Goal: Task Accomplishment & Management: Use online tool/utility

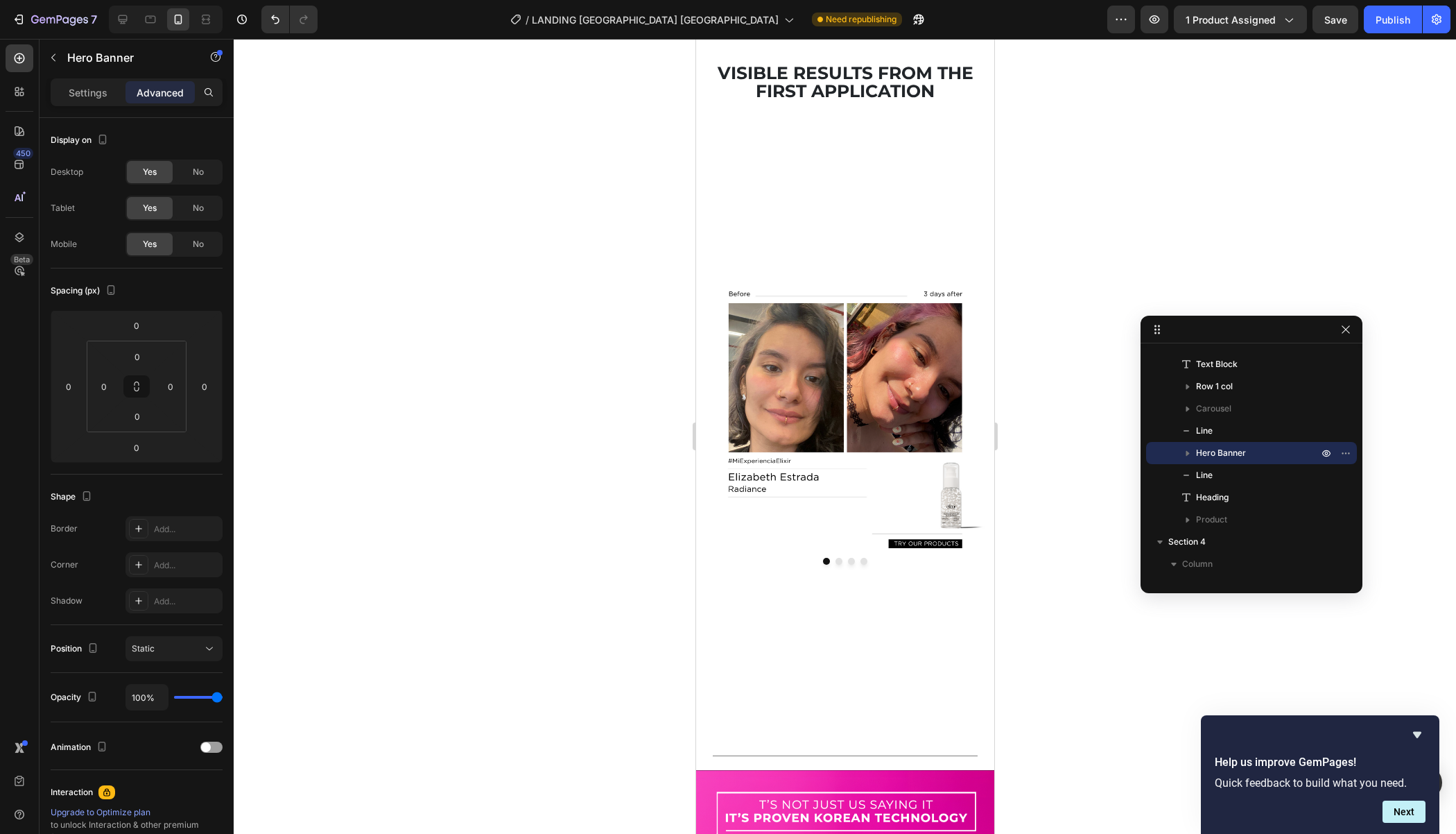
scroll to position [1082, 0]
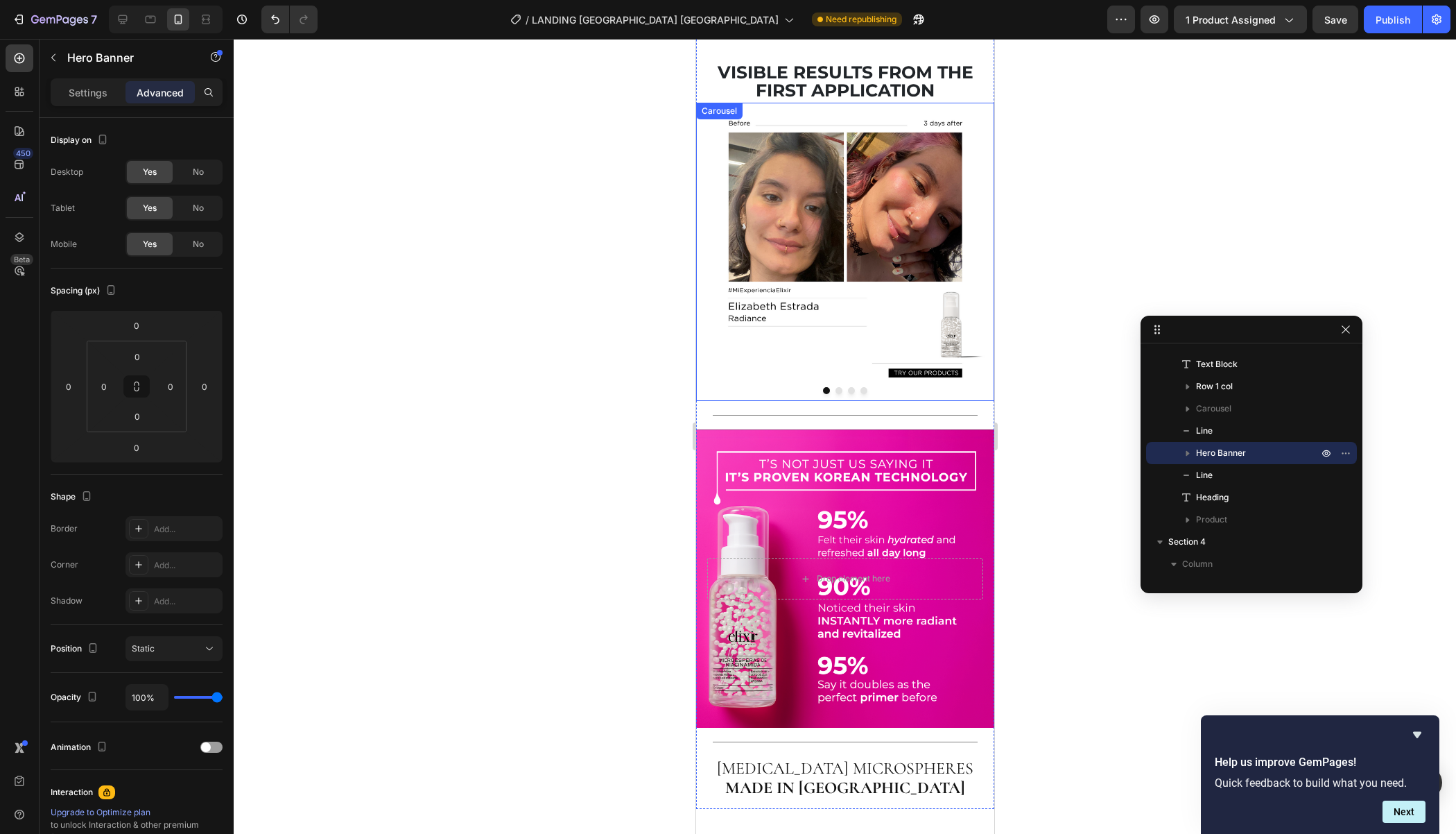
click at [837, 388] on button "Dot" at bounding box center [838, 391] width 7 height 7
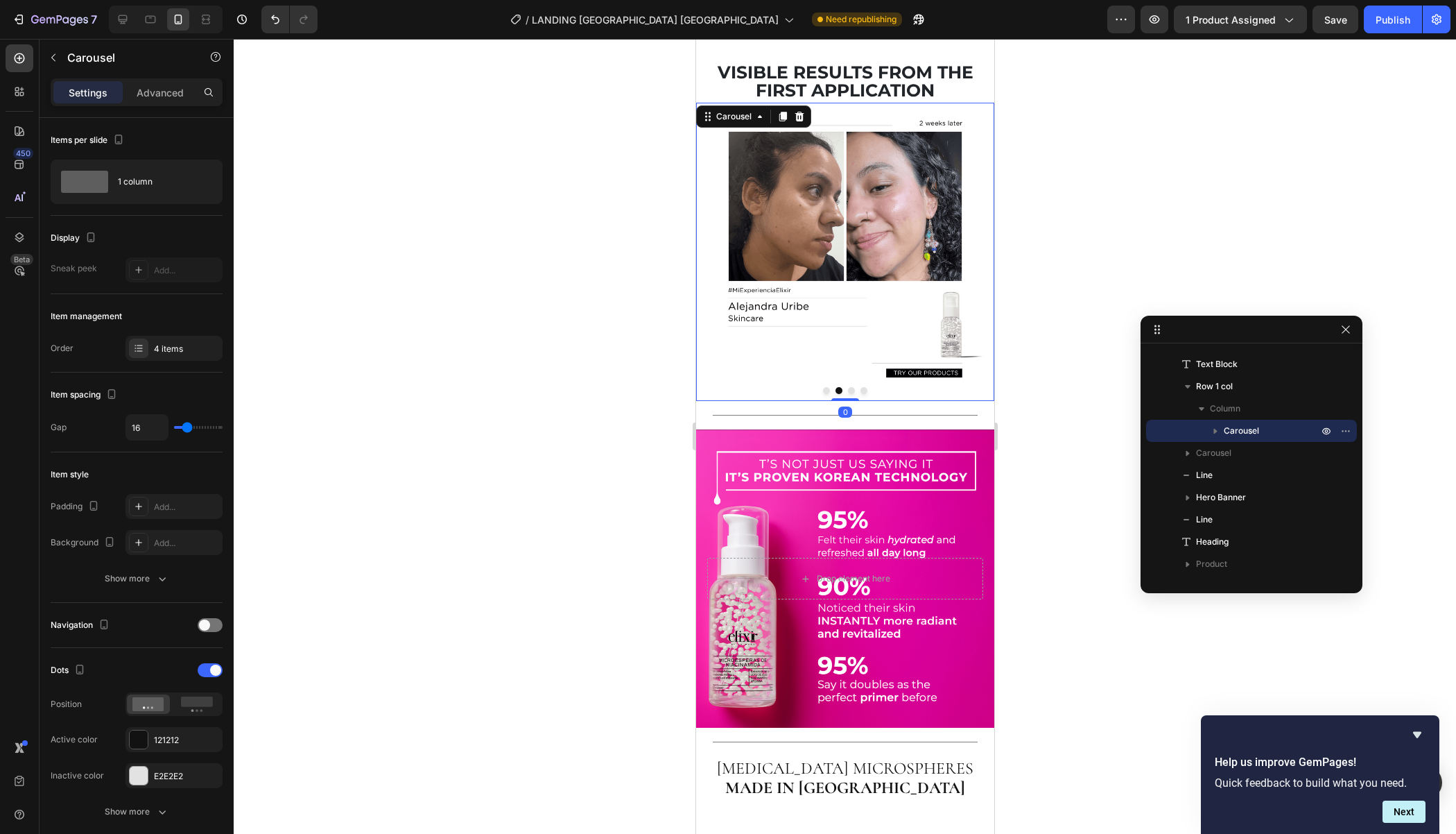
click at [850, 388] on button "Dot" at bounding box center [851, 391] width 7 height 7
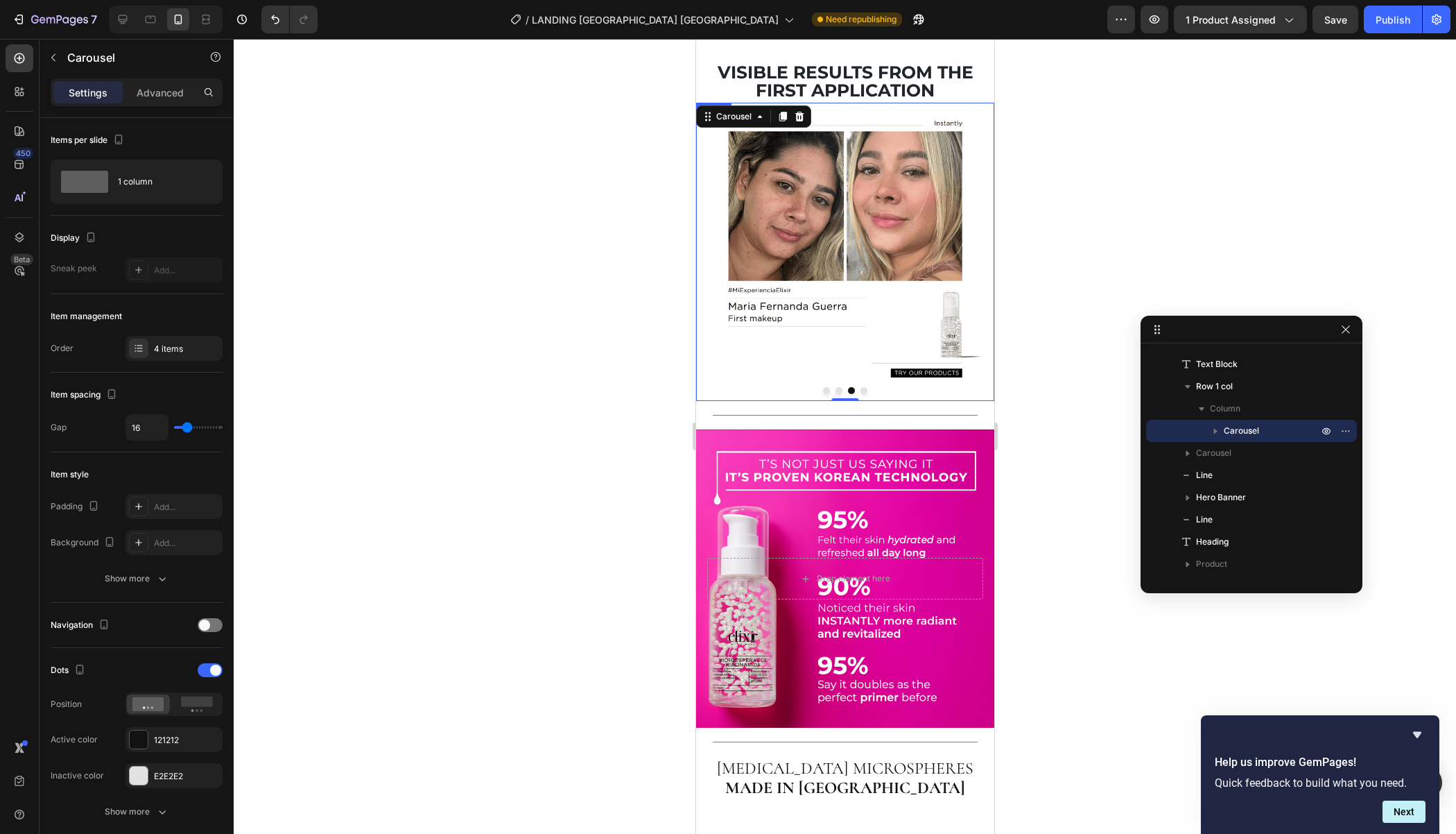
click at [820, 284] on img at bounding box center [845, 251] width 298 height 299
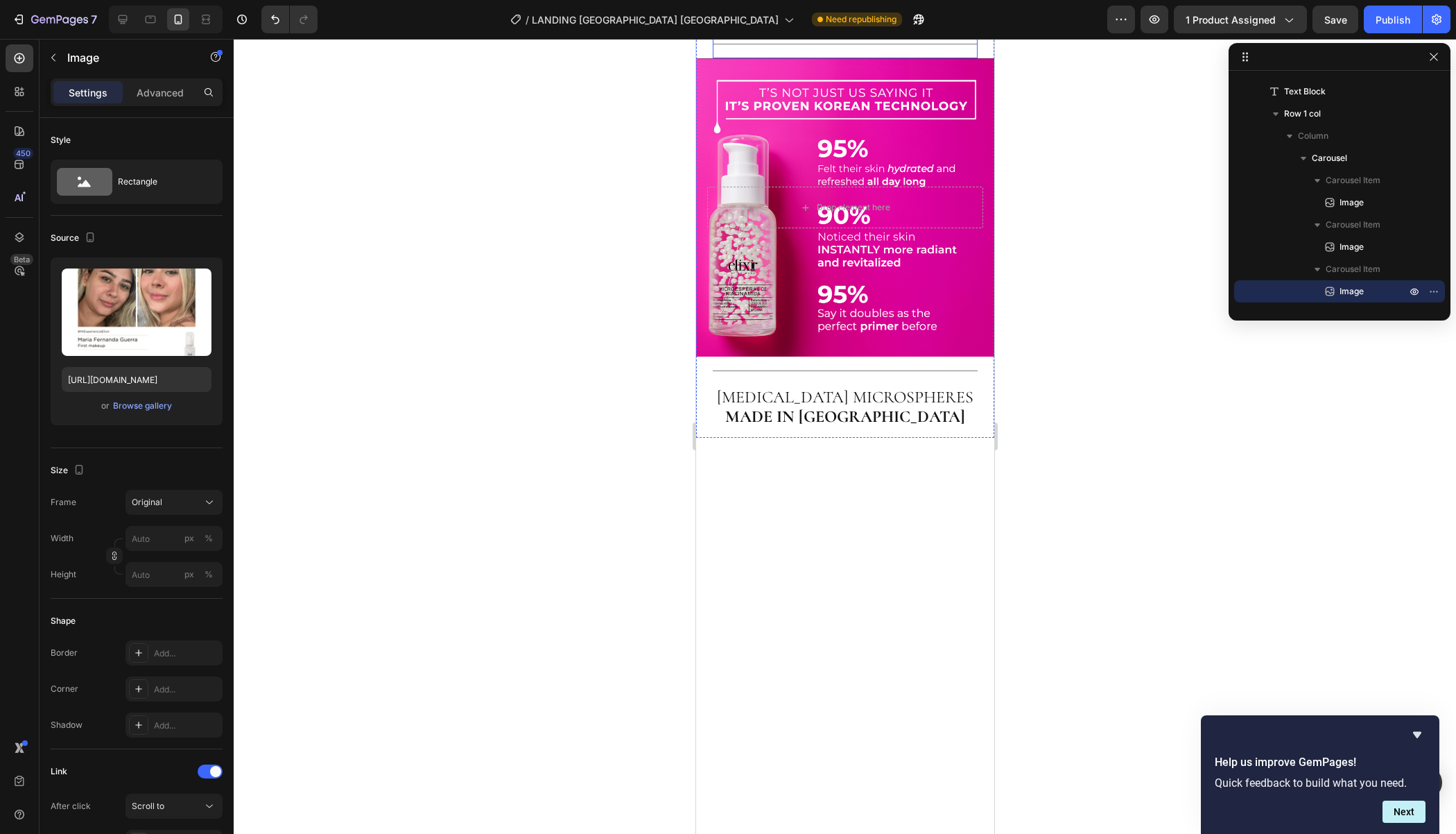
scroll to position [1345, 0]
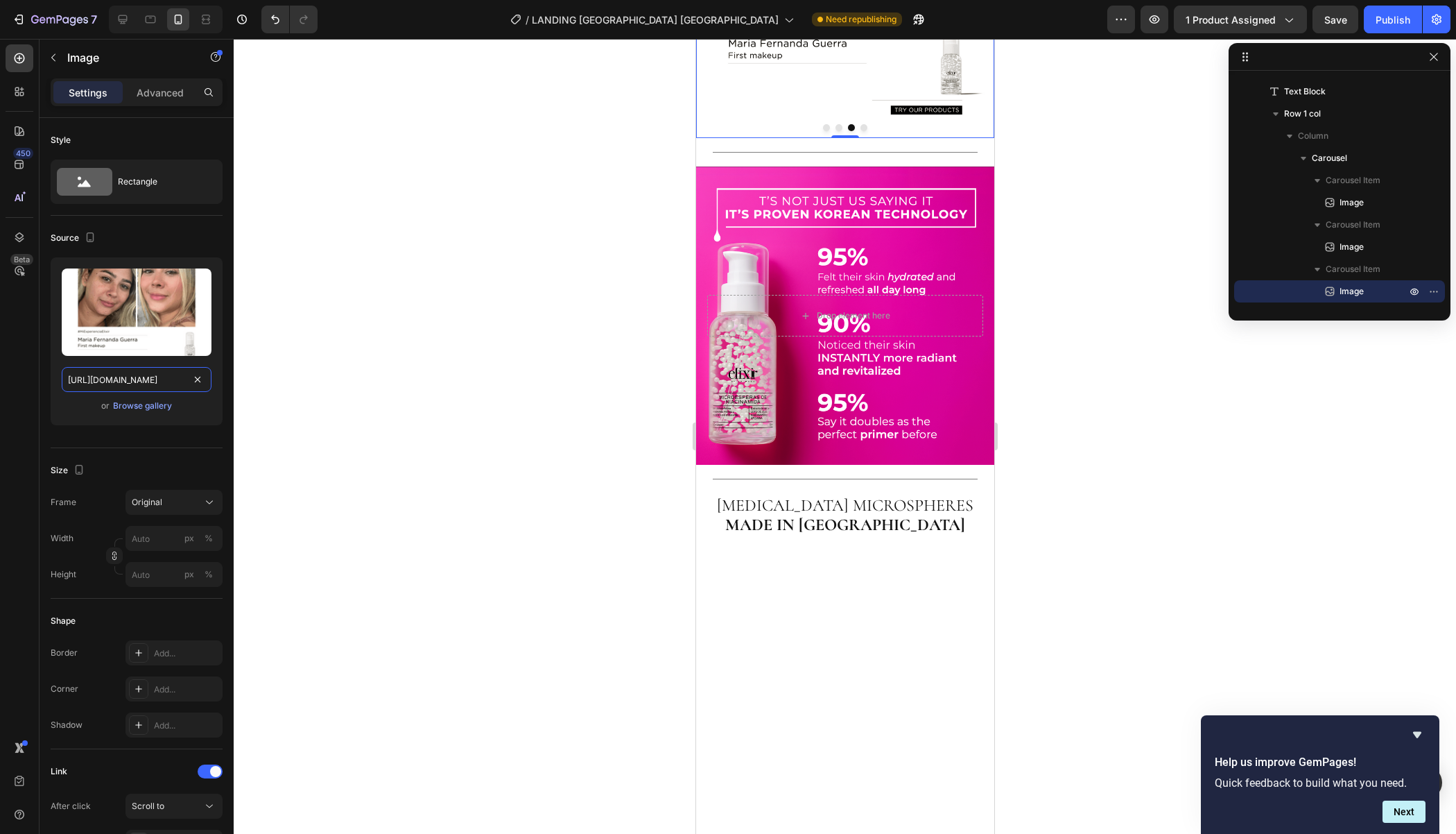
click at [105, 368] on input "https://cdn.shopify.com/s/files/1/0760/8398/6754/files/1recurso-30_optimized.pn…" at bounding box center [136, 379] width 150 height 25
click at [125, 15] on icon at bounding box center [122, 19] width 14 height 14
type input "https://placehold.co/2100x855?text=Image"
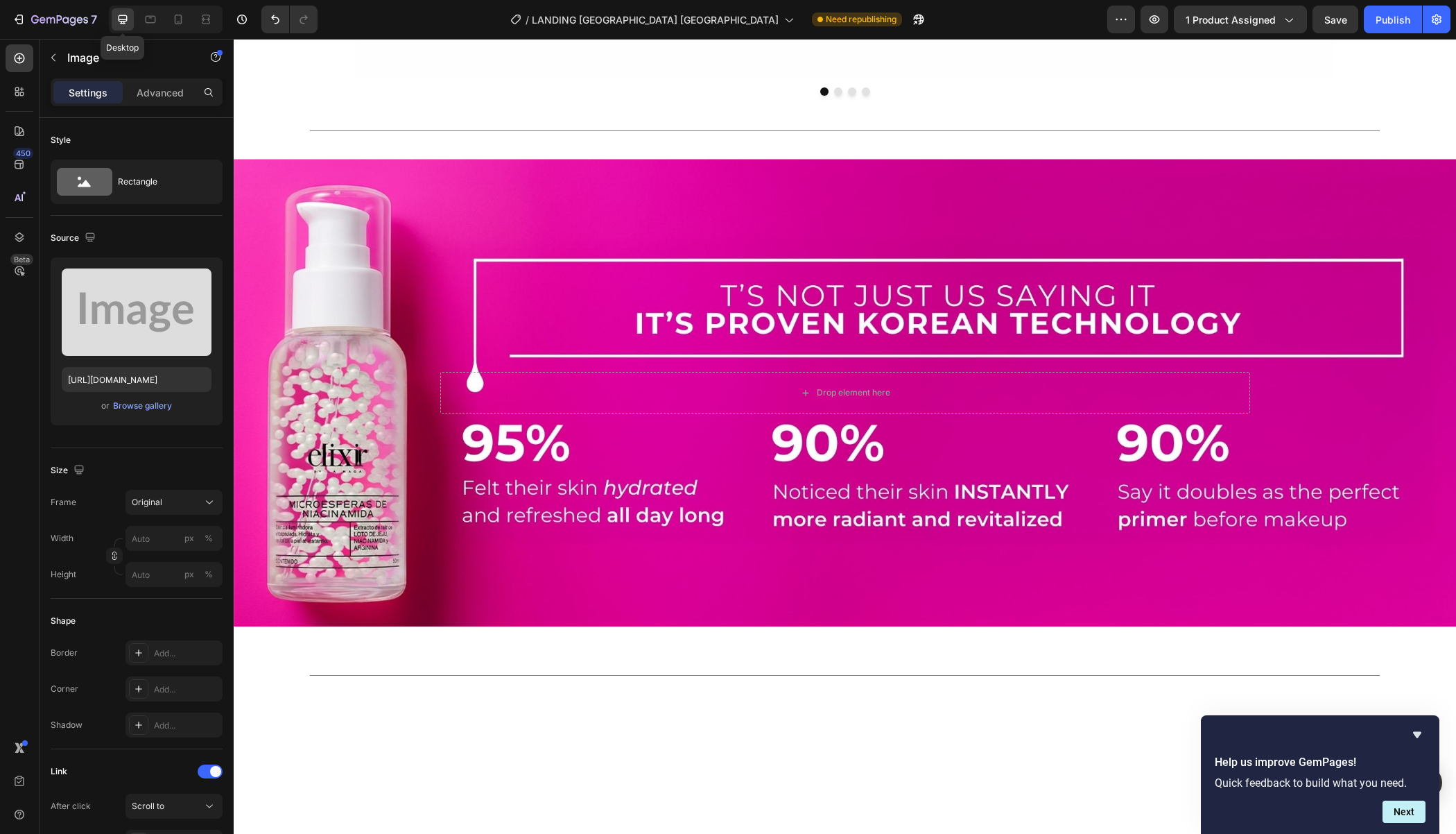
scroll to position [1297, 0]
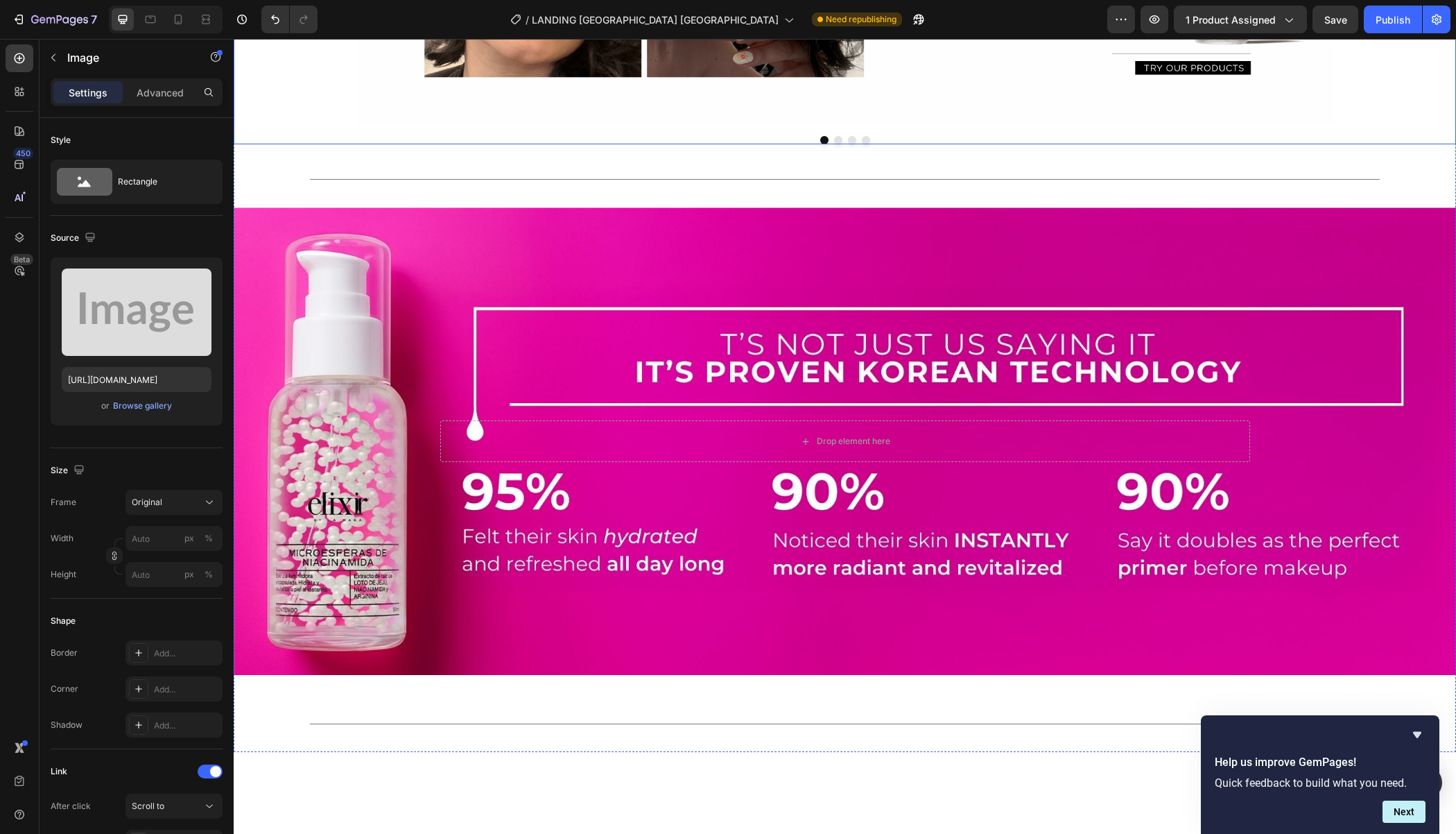
click at [848, 144] on button "Dot" at bounding box center [852, 140] width 8 height 8
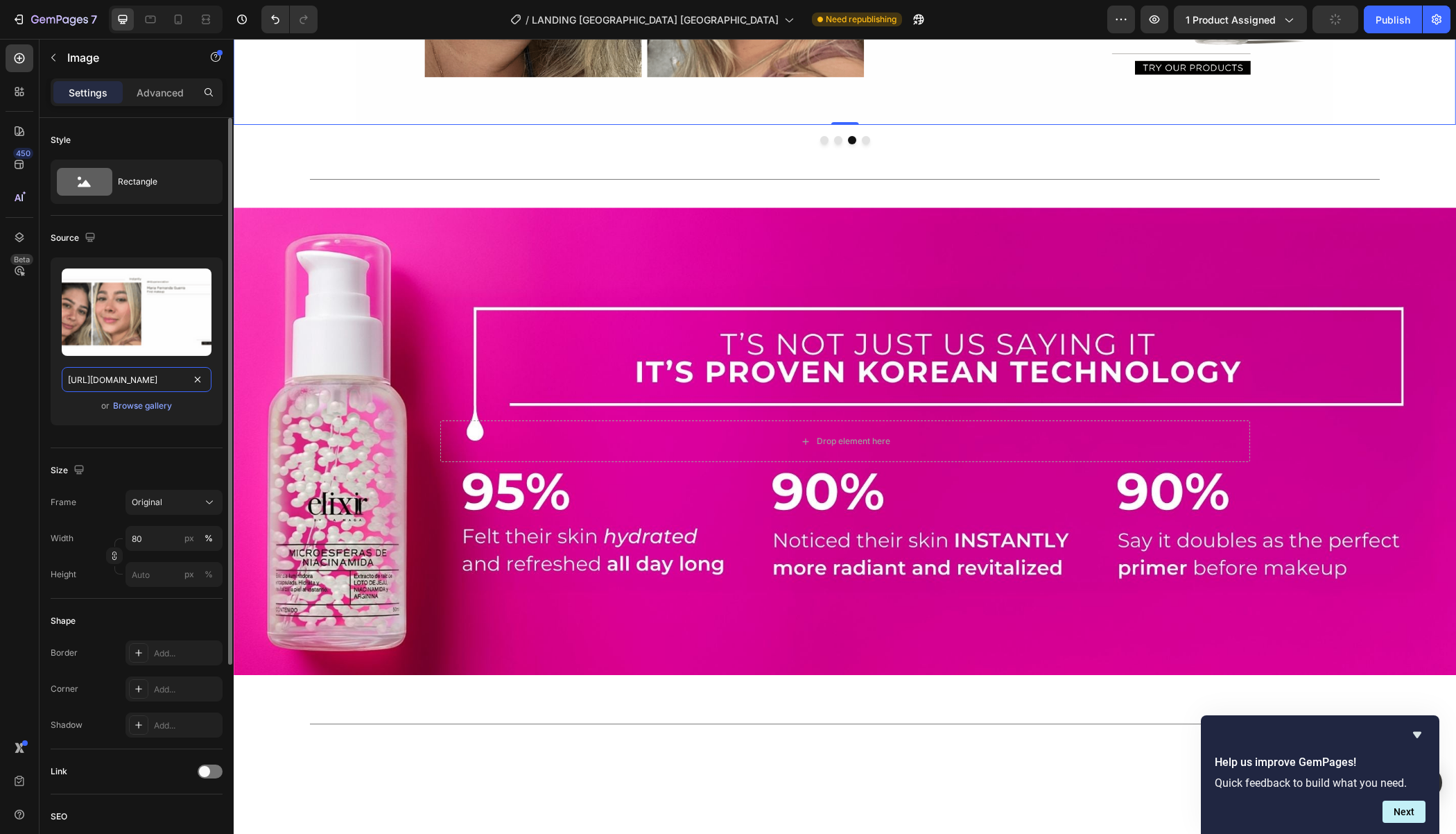
click at [104, 386] on input "https://cdn.shopify.com/s/files/1/0760/8398/6754/files/1recurso-27_optimized.pn…" at bounding box center [136, 379] width 150 height 25
paste input "testimonio_21.jpg?v=1758910248"
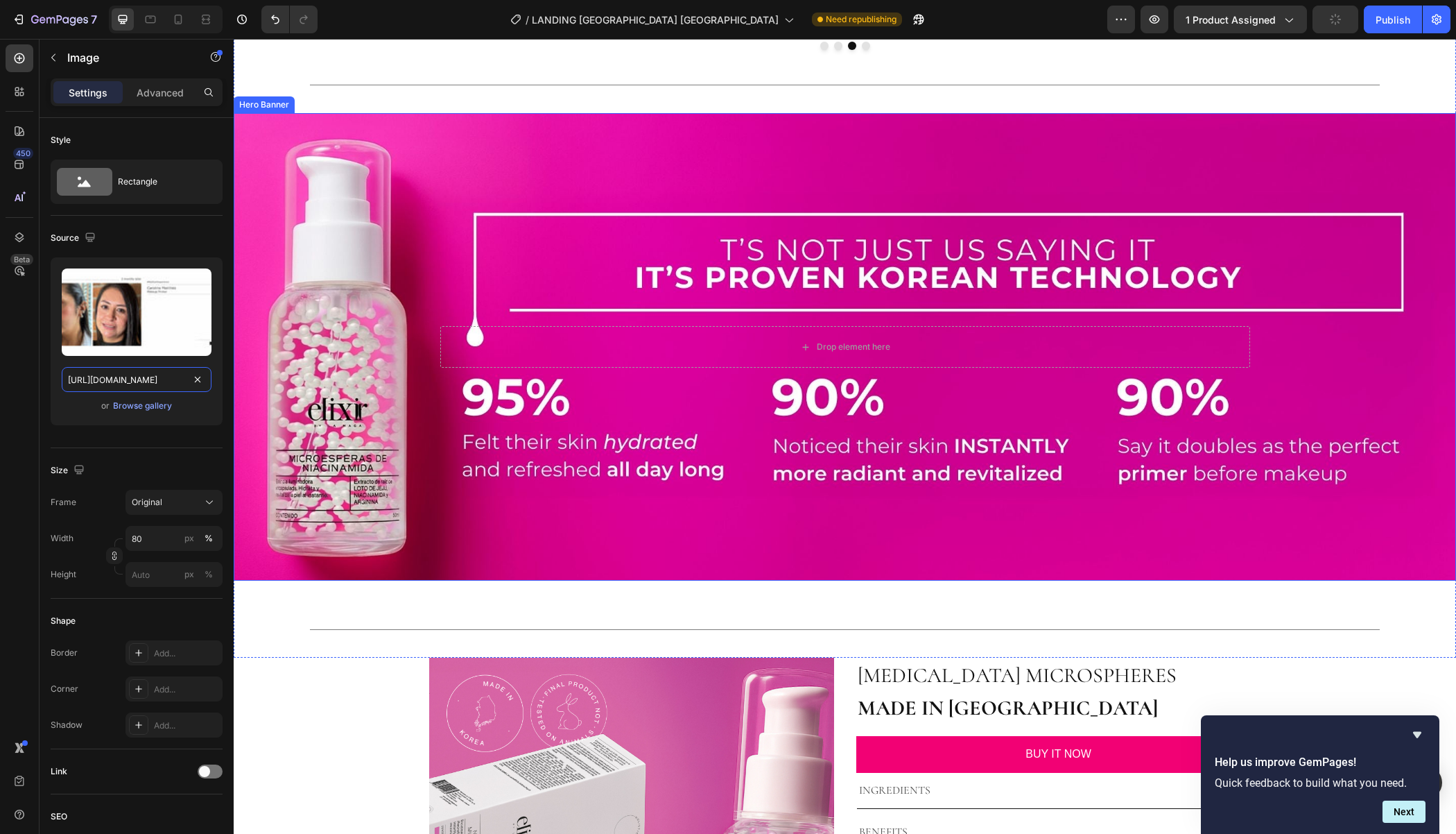
scroll to position [1574, 0]
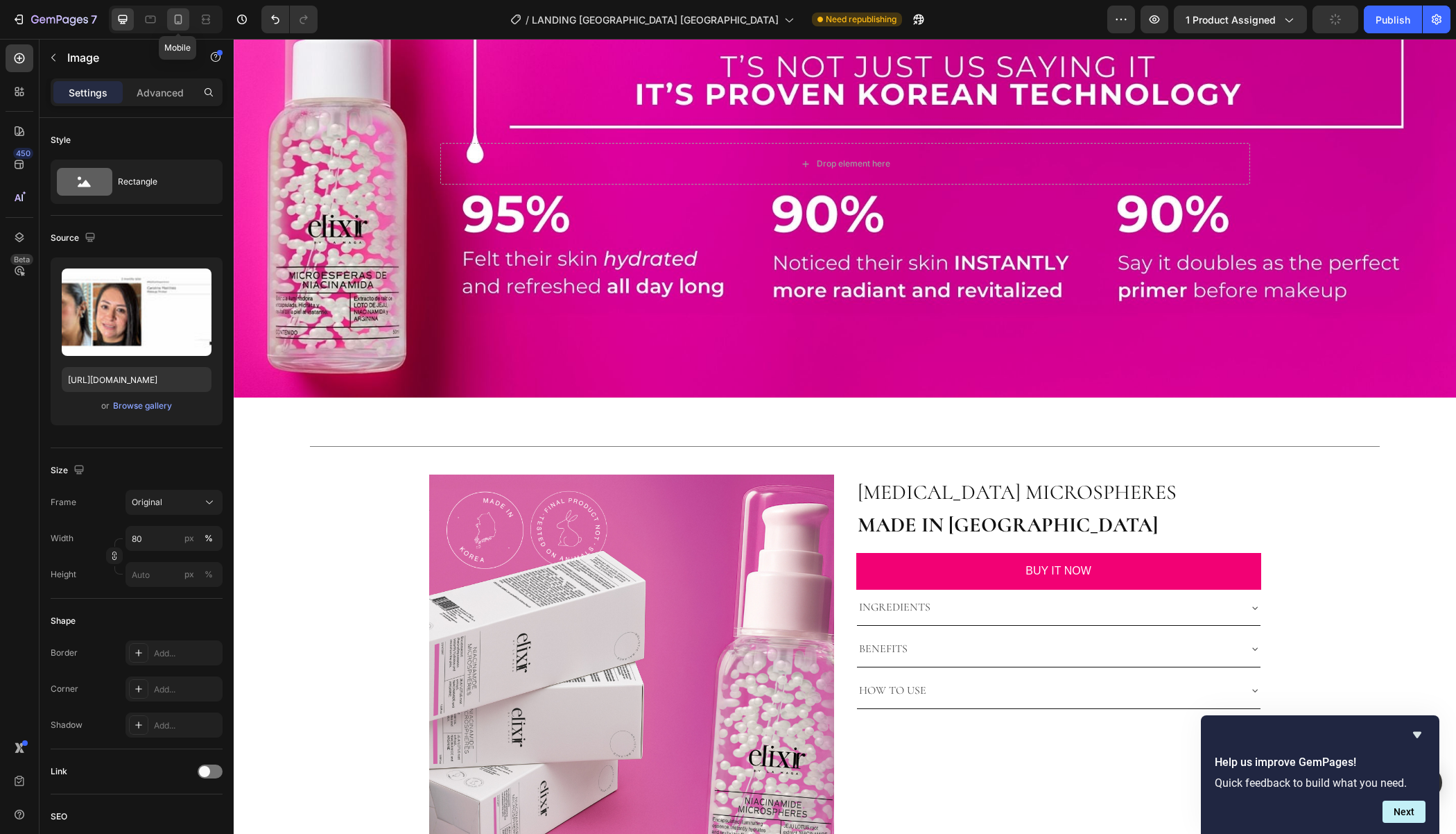
click at [180, 20] on icon at bounding box center [178, 19] width 14 height 14
type input "https://placehold.co/1080x1350?text=Image"
type input "100"
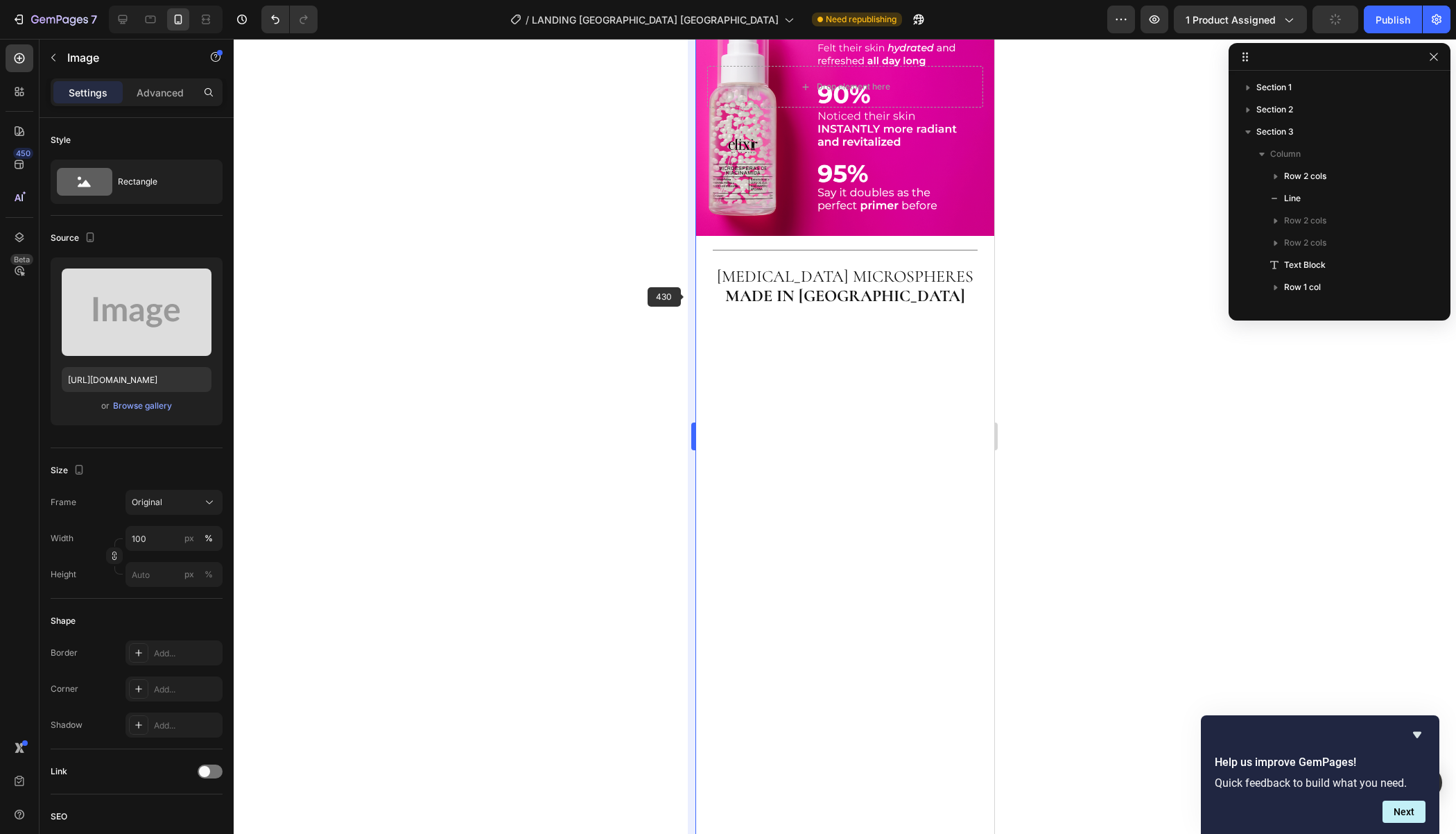
scroll to position [1292, 0]
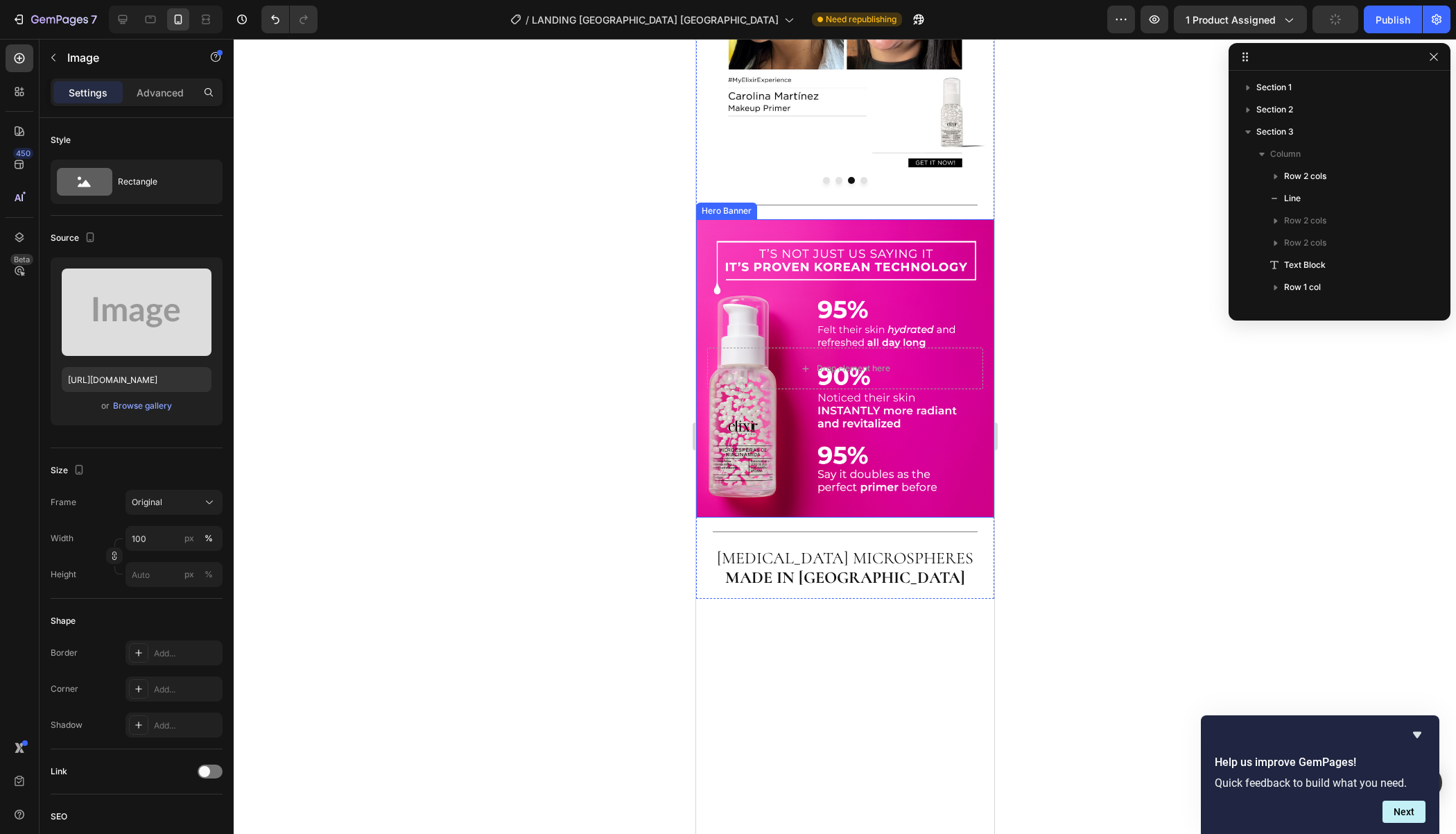
click at [764, 518] on div "Background Image" at bounding box center [845, 368] width 298 height 299
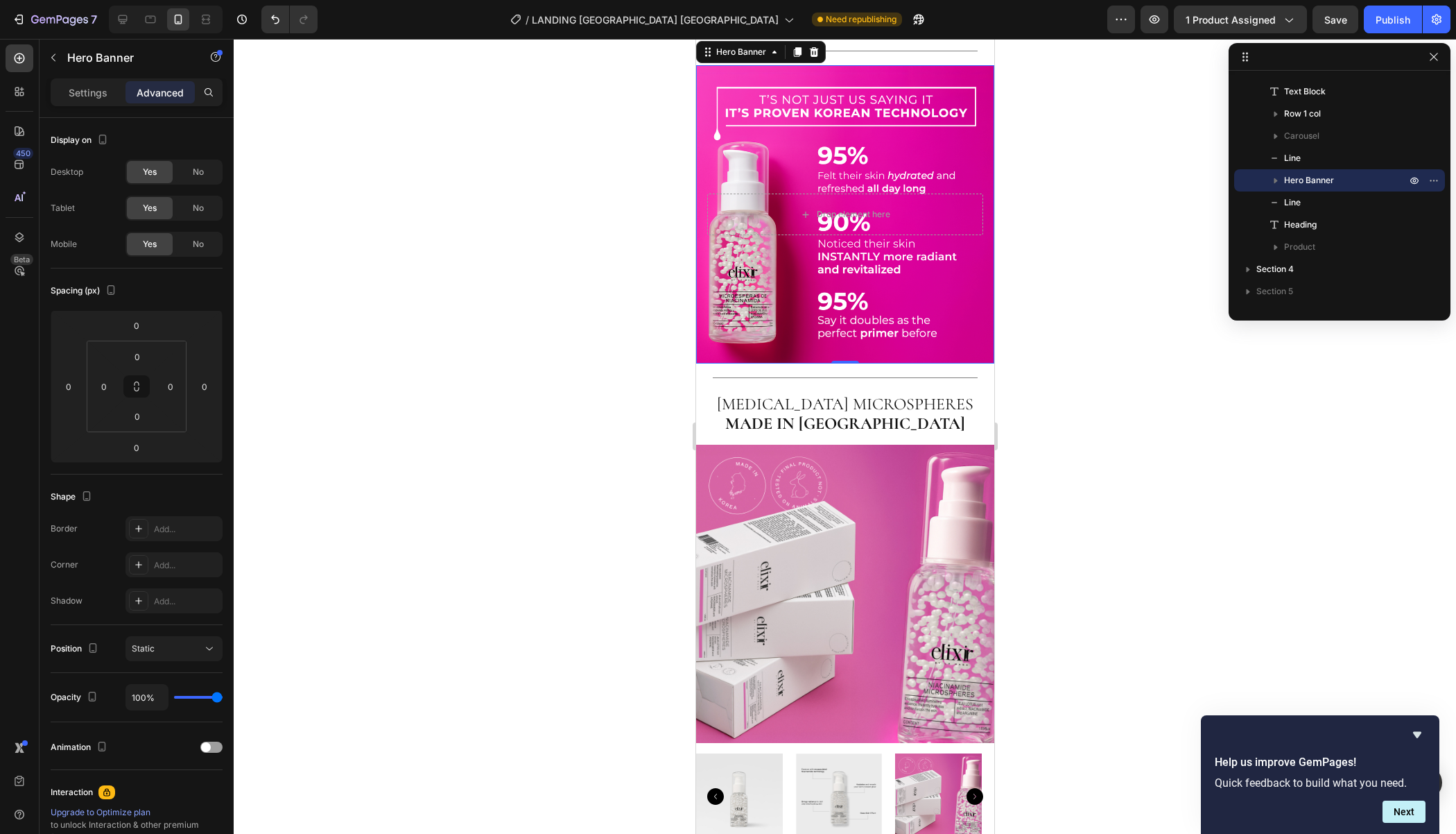
click at [736, 235] on div "Drop element here" at bounding box center [845, 214] width 276 height 42
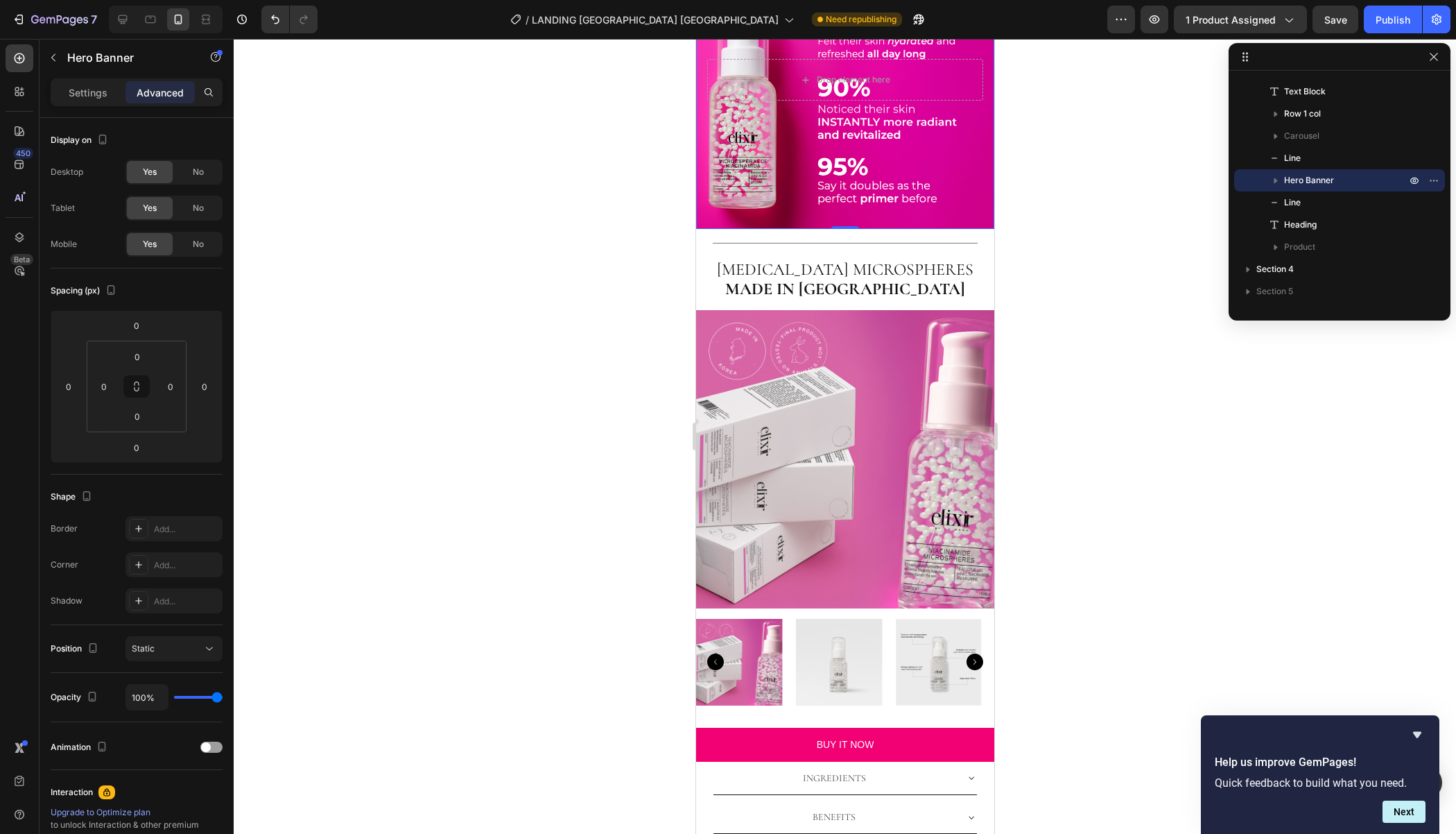
click at [778, 230] on div "Background Image" at bounding box center [845, 80] width 298 height 299
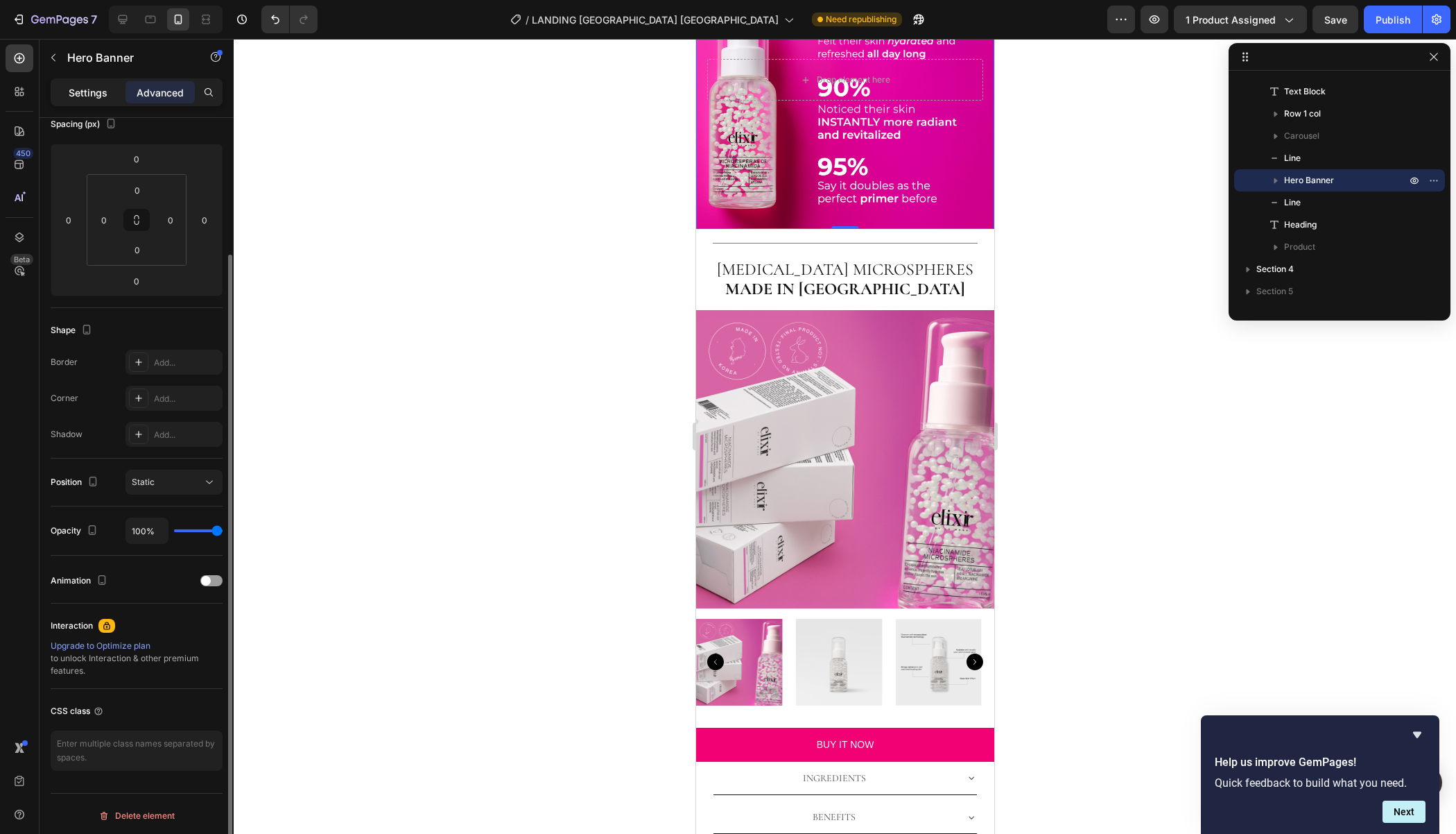
click at [86, 102] on div "Settings" at bounding box center [88, 92] width 69 height 22
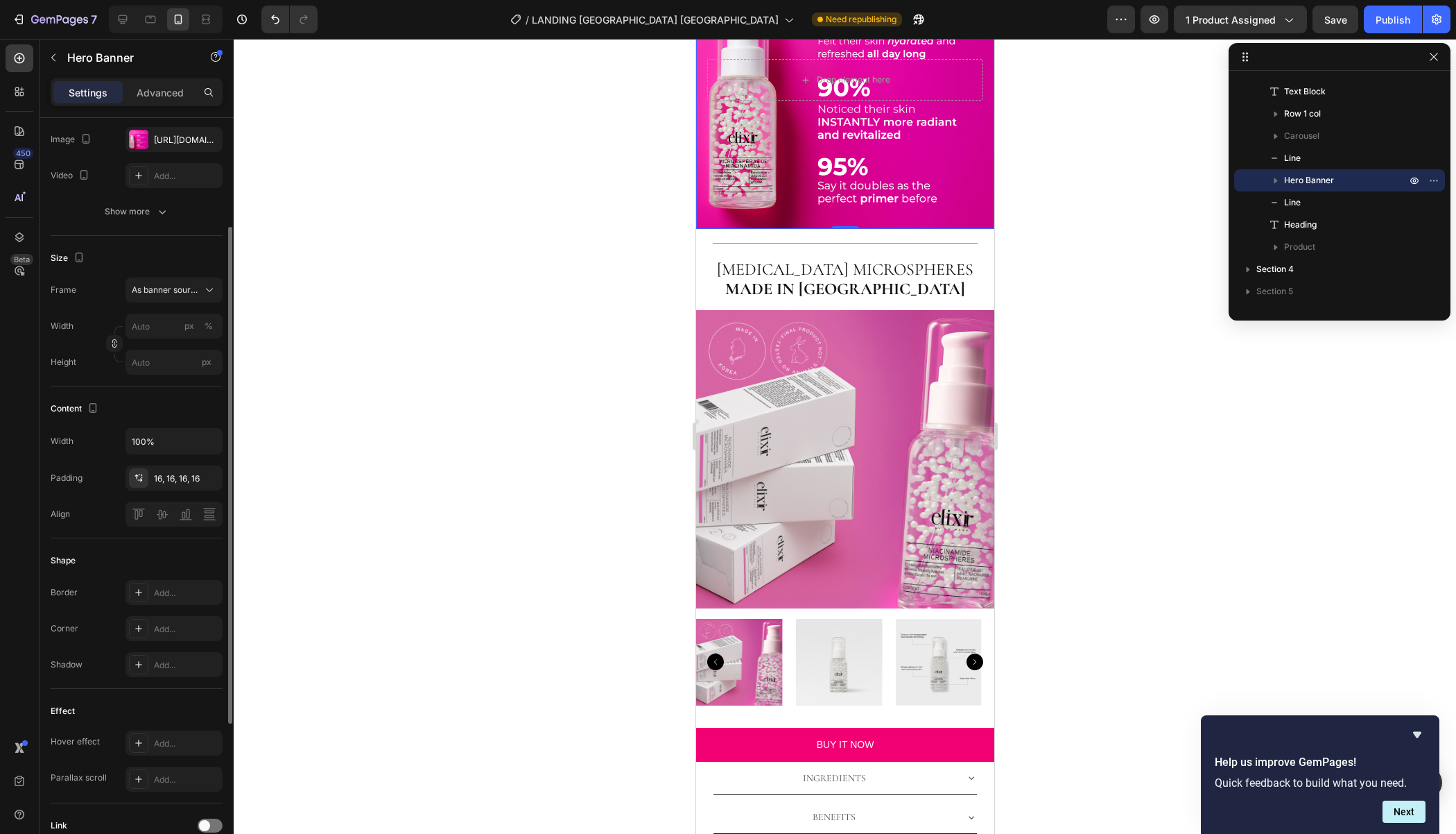
scroll to position [166, 0]
click at [161, 134] on div "https://cdn.shopify.com/s/files/1/0760/8398/6754/files/Captura_de_pantalla_2025…" at bounding box center [174, 141] width 40 height 13
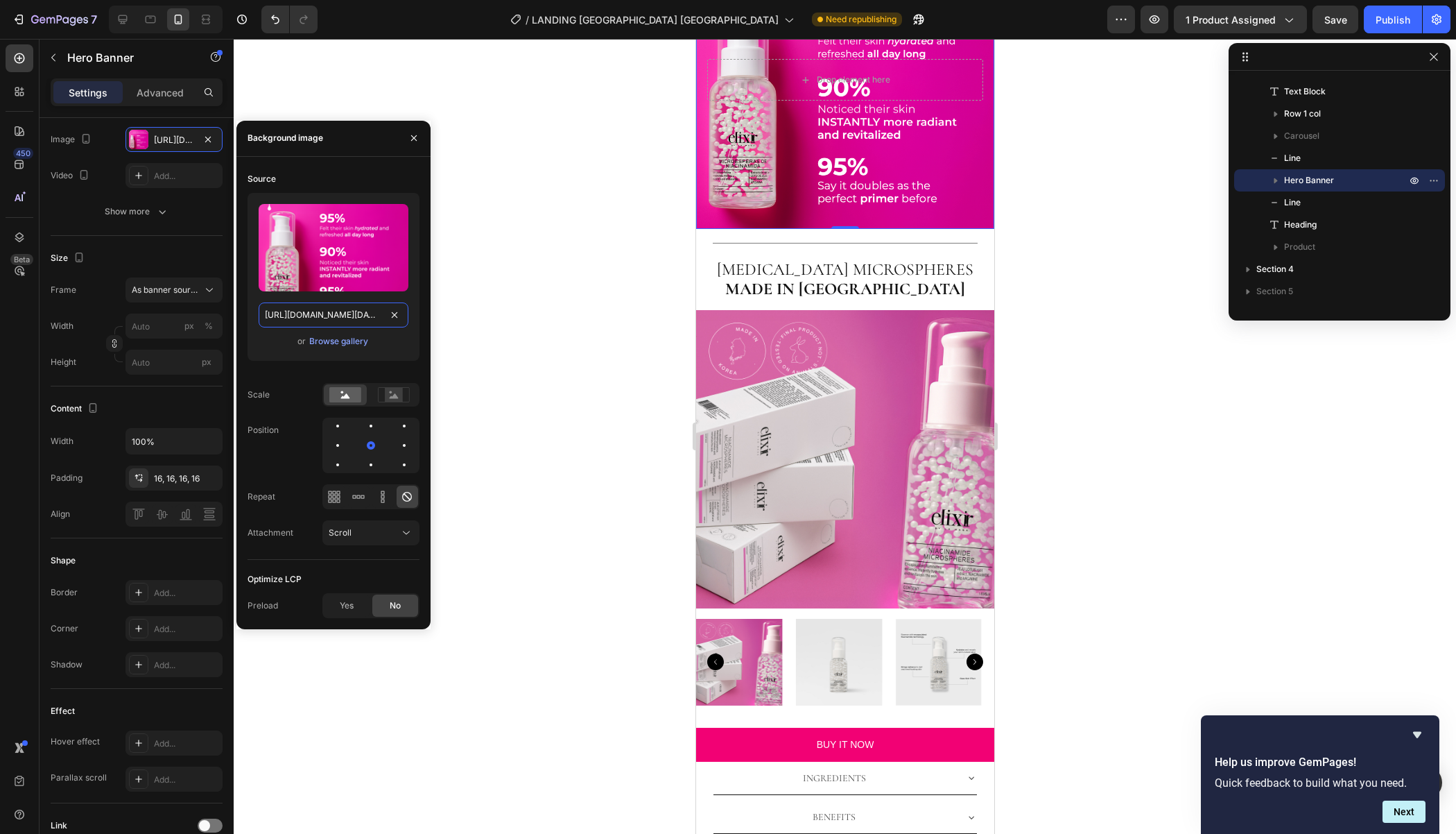
click at [336, 325] on input "https://cdn.shopify.com/s/files/1/0760/8398/6754/files/Captura_de_pantalla_2025…" at bounding box center [333, 315] width 150 height 25
paste input "banner_usa.jpg?v=1758910107"
type input "https://cdn.shopify.com/s/files/1/0760/8398/6754/files/banner_usa.jpg?v=1758910…"
click at [615, 250] on div at bounding box center [845, 437] width 1223 height 795
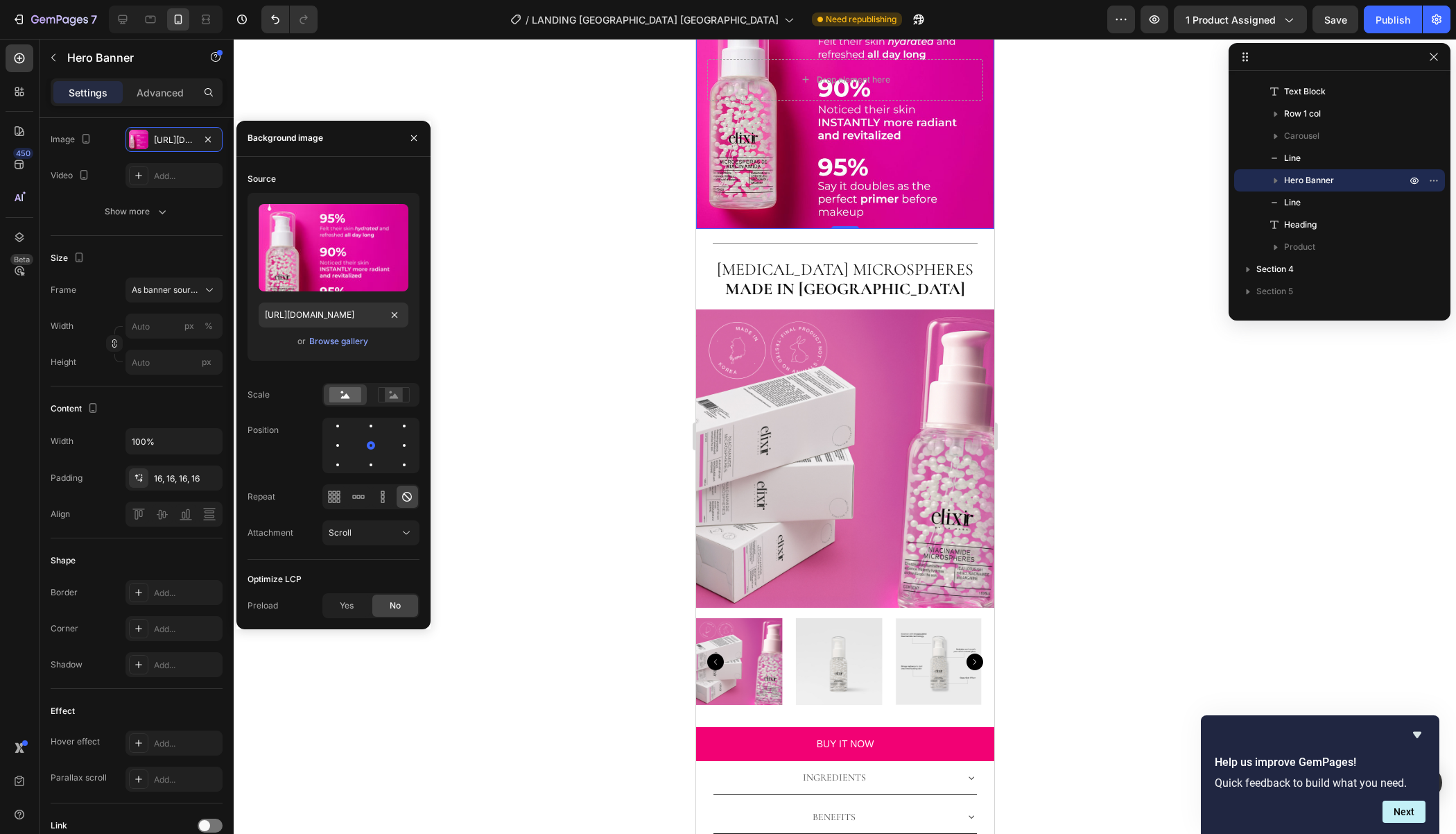
scroll to position [0, 0]
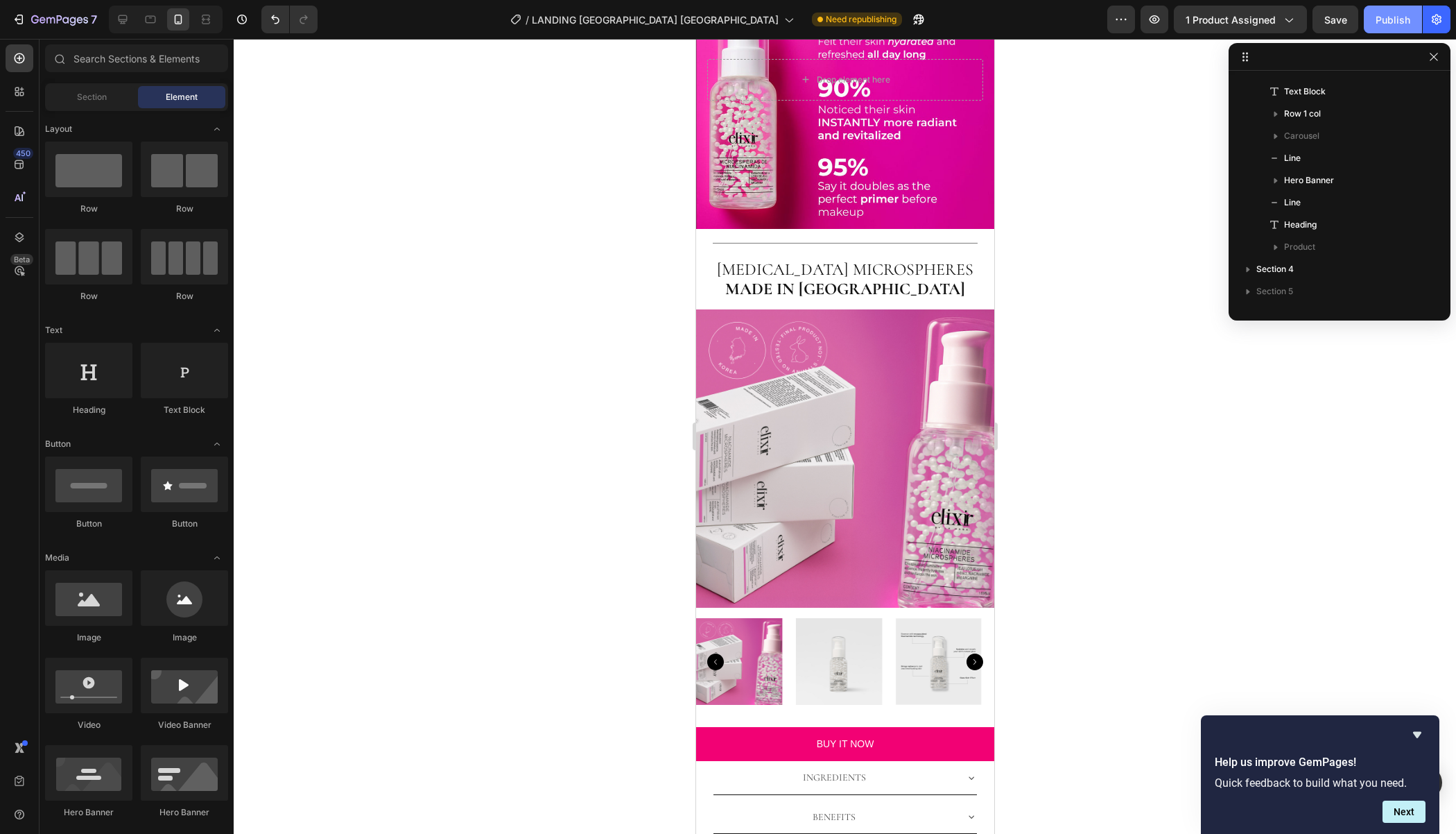
click at [1400, 18] on div "Publish" at bounding box center [1393, 20] width 34 height 15
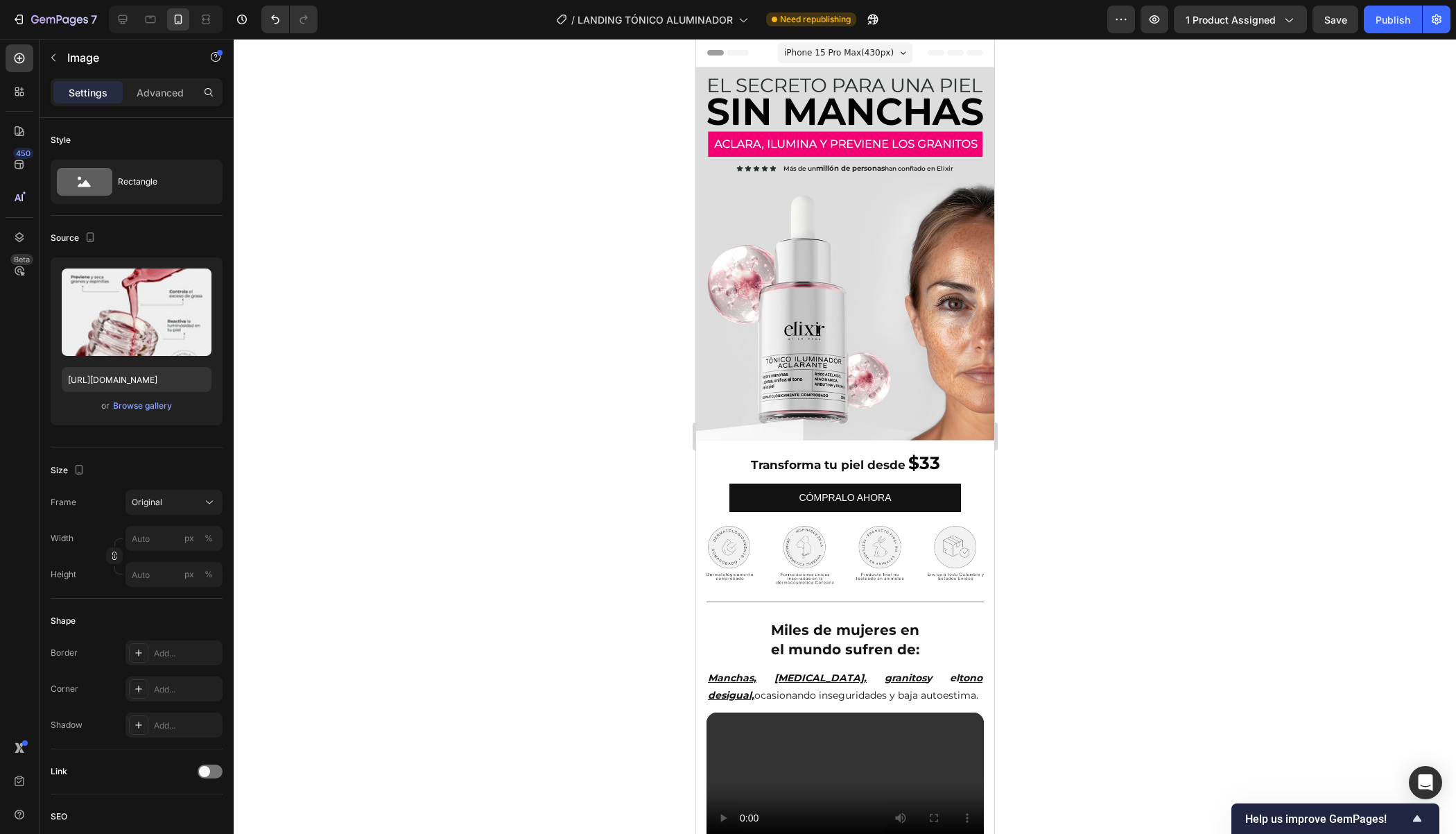
scroll to position [1777, 0]
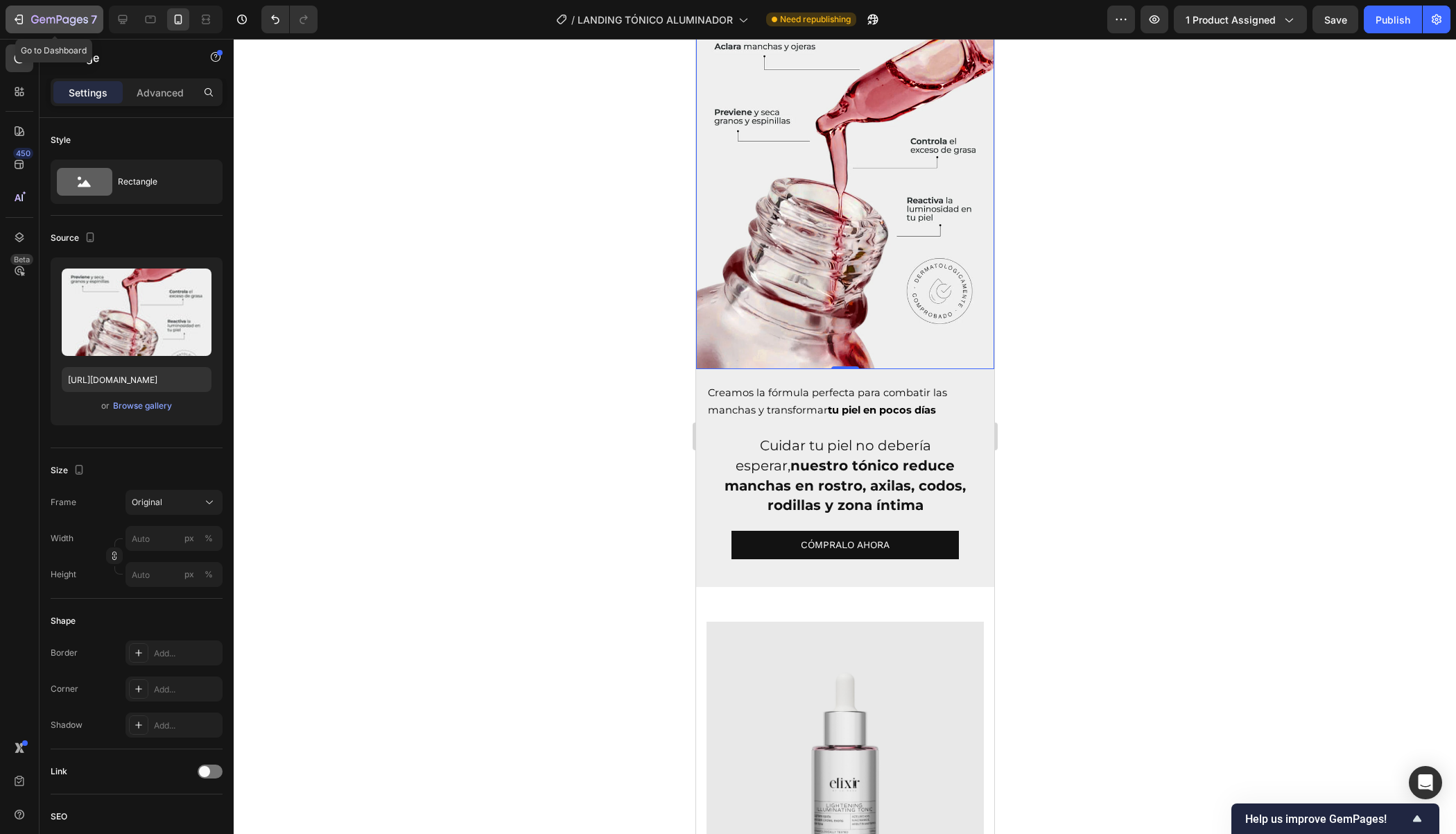
click at [13, 15] on icon "button" at bounding box center [18, 19] width 14 height 14
